Goal: Understand process/instructions: Learn about a topic

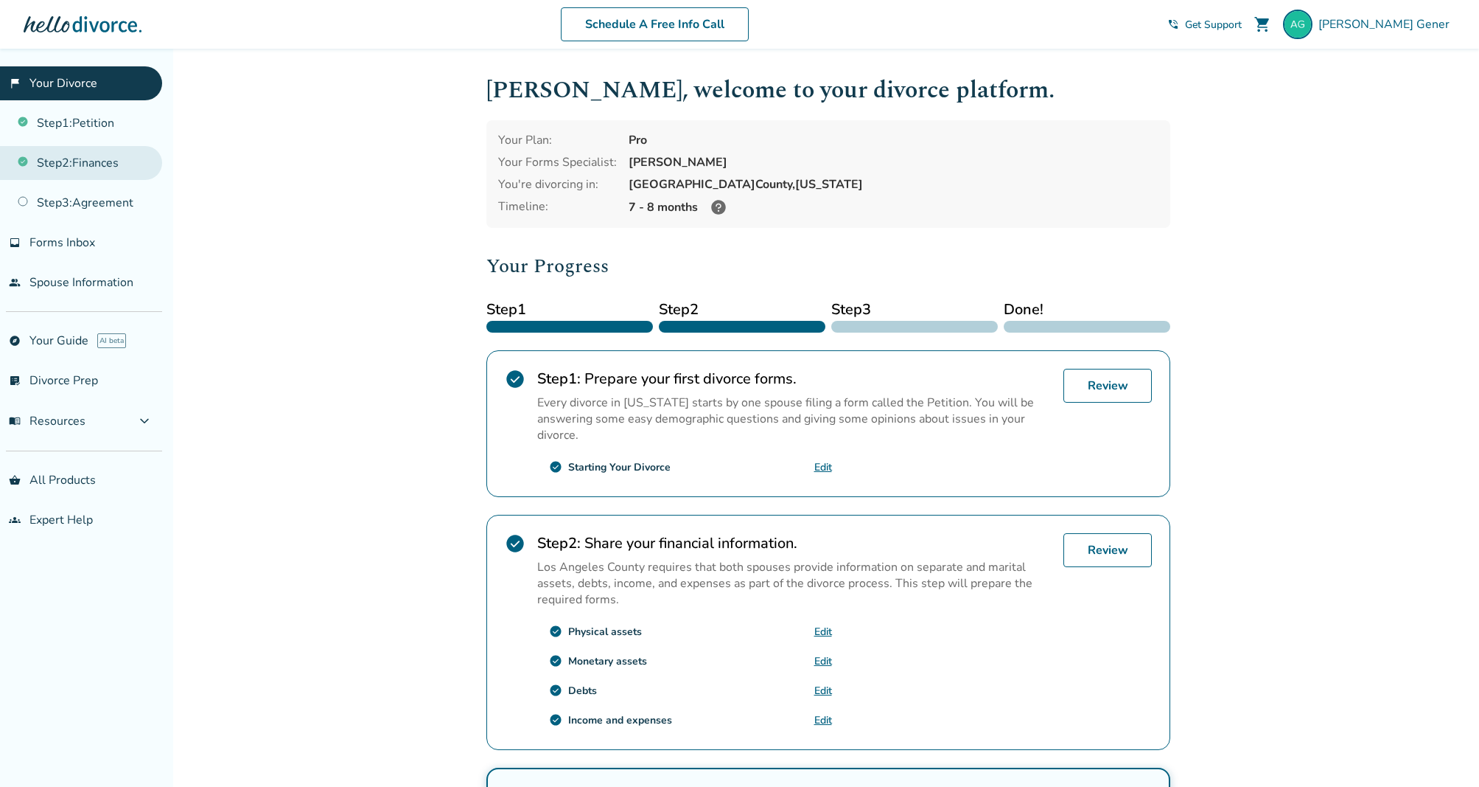
click at [105, 169] on link "Step 2 : Finances" at bounding box center [81, 163] width 162 height 34
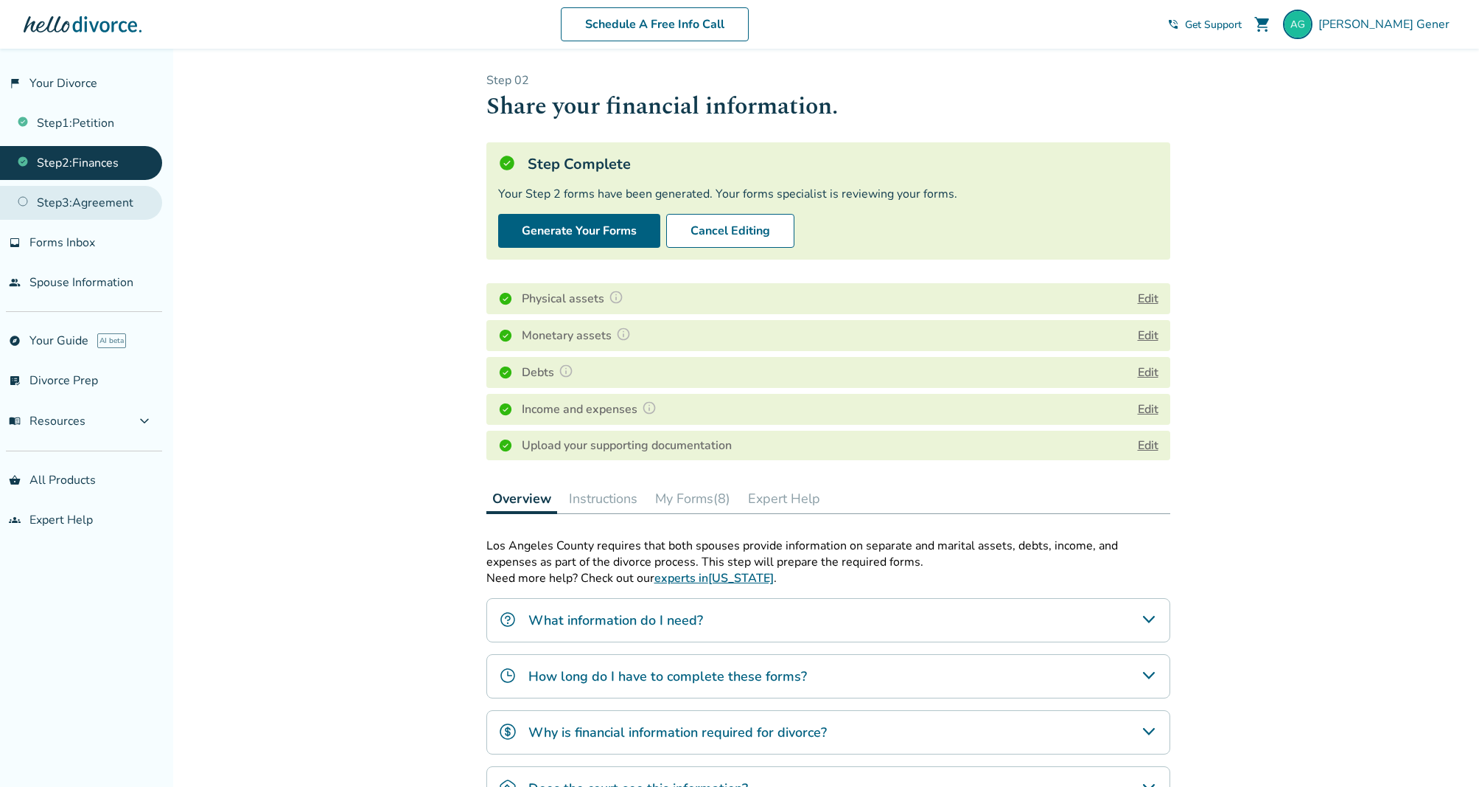
click at [91, 203] on link "Step 3 : Agreement" at bounding box center [81, 203] width 162 height 34
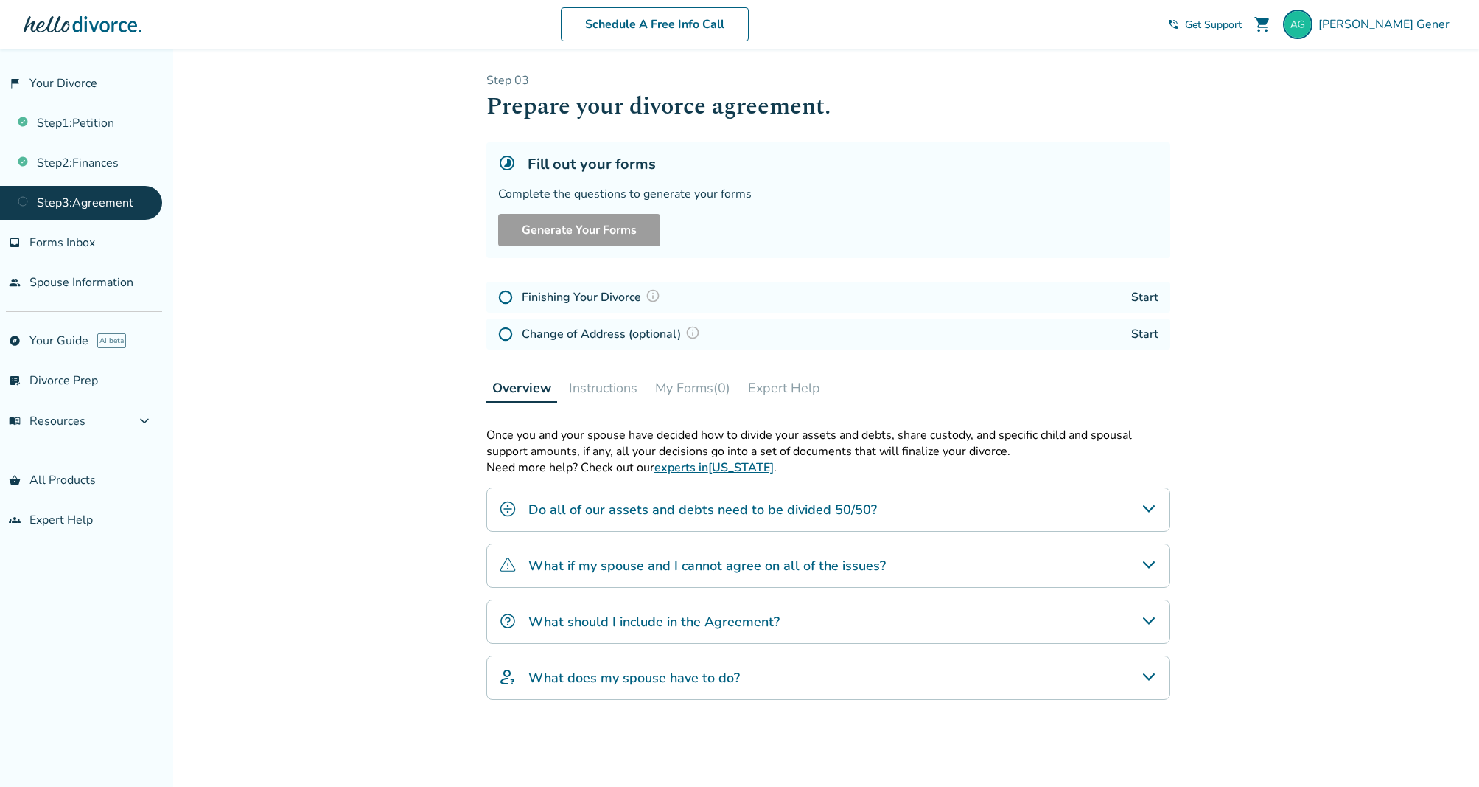
click at [1146, 293] on link "Start" at bounding box center [1145, 297] width 27 height 16
